Goal: Task Accomplishment & Management: Use online tool/utility

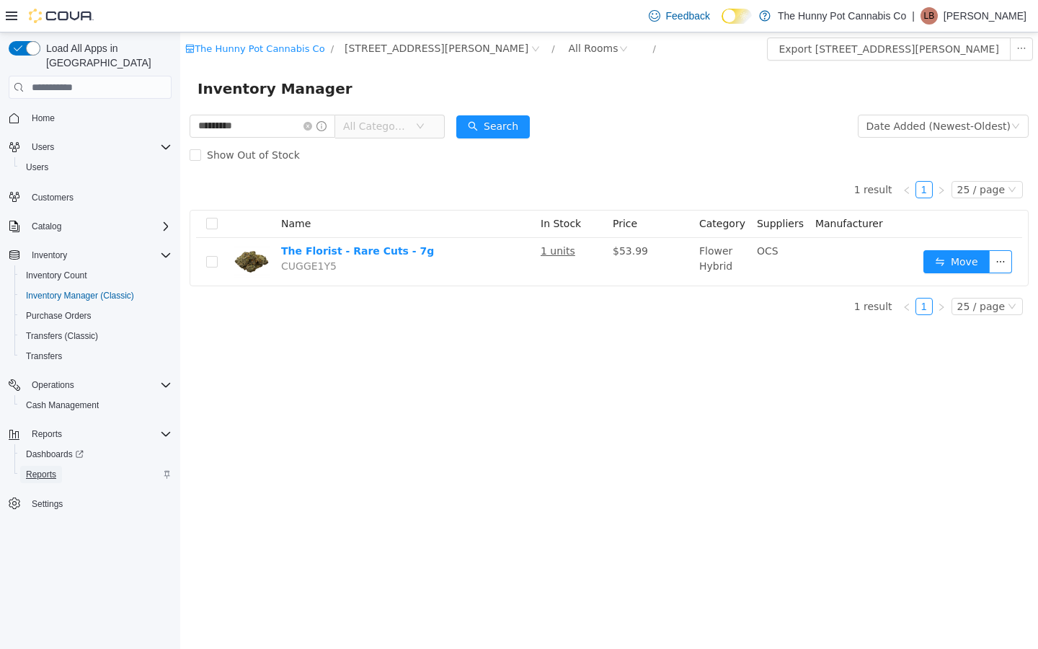
click at [52, 469] on span "Reports" at bounding box center [41, 475] width 30 height 12
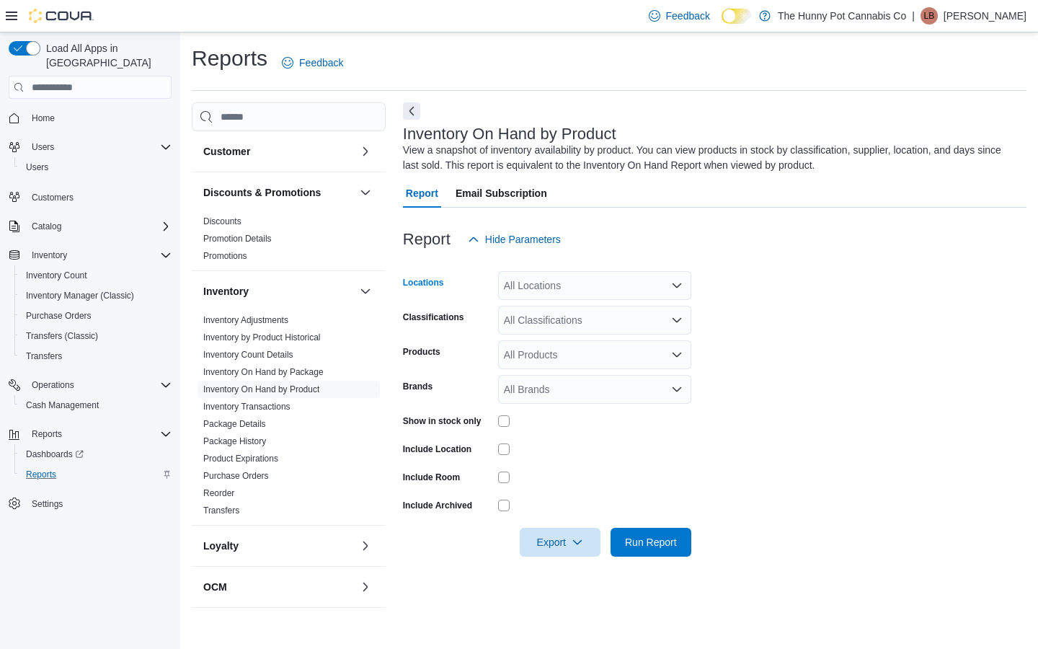
click at [549, 286] on div "All Locations" at bounding box center [594, 285] width 193 height 29
type input "***"
click at [583, 304] on span "[STREET_ADDRESS][PERSON_NAME]" at bounding box center [628, 310] width 183 height 14
click at [635, 545] on span "Run Report" at bounding box center [651, 541] width 52 height 14
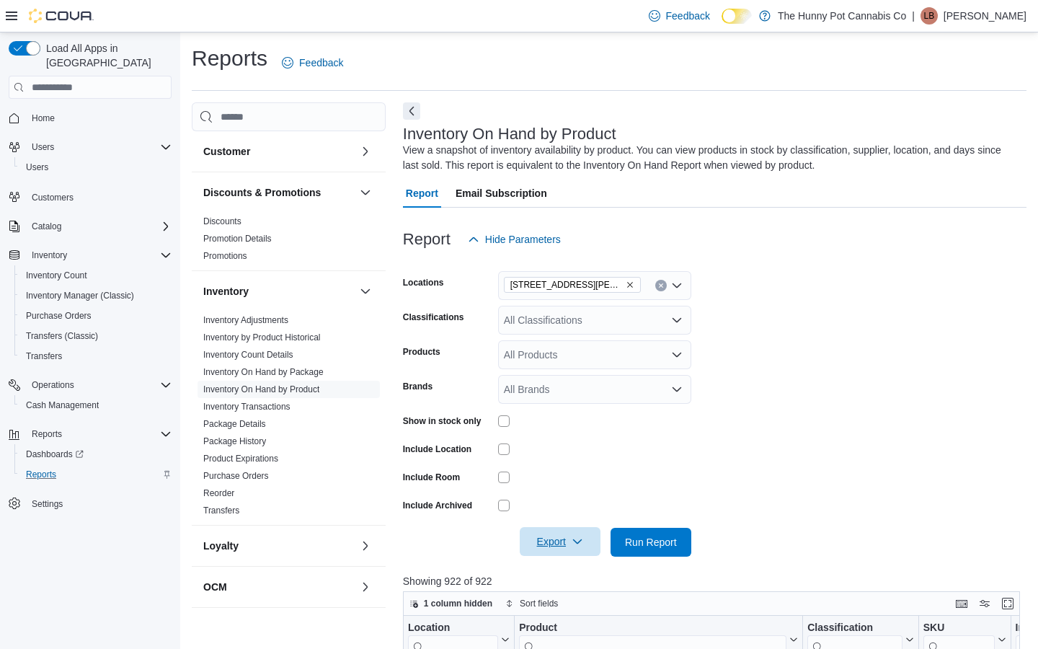
click at [583, 547] on span "Export" at bounding box center [560, 541] width 63 height 29
click at [566, 452] on span "Export to Excel" at bounding box center [560, 454] width 65 height 12
